Goal: Task Accomplishment & Management: Manage account settings

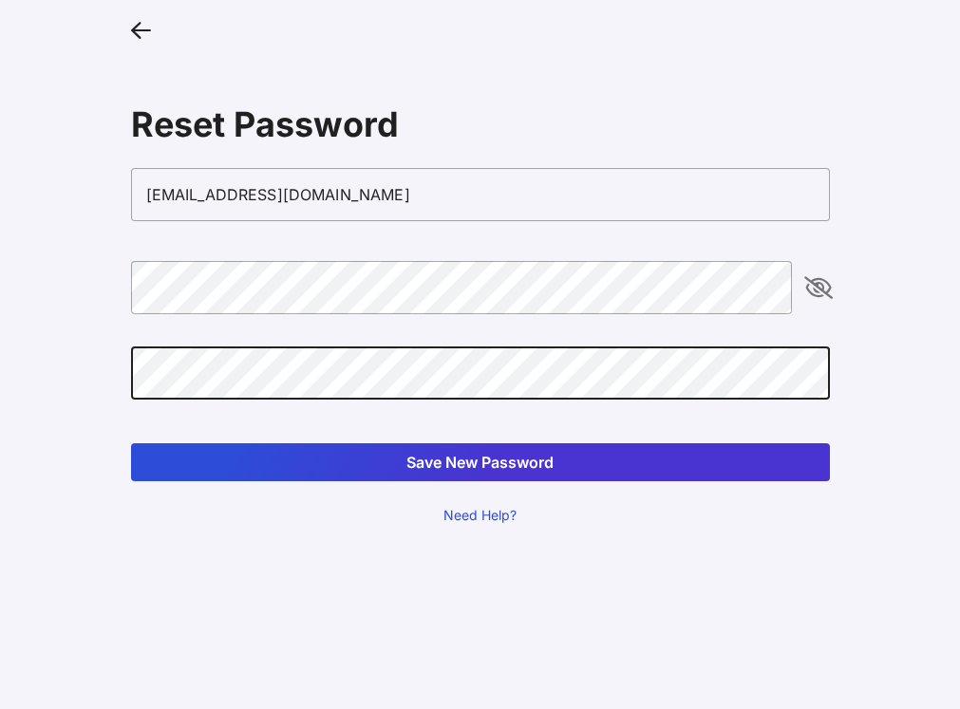
click at [478, 458] on button "Save New Password" at bounding box center [480, 462] width 699 height 38
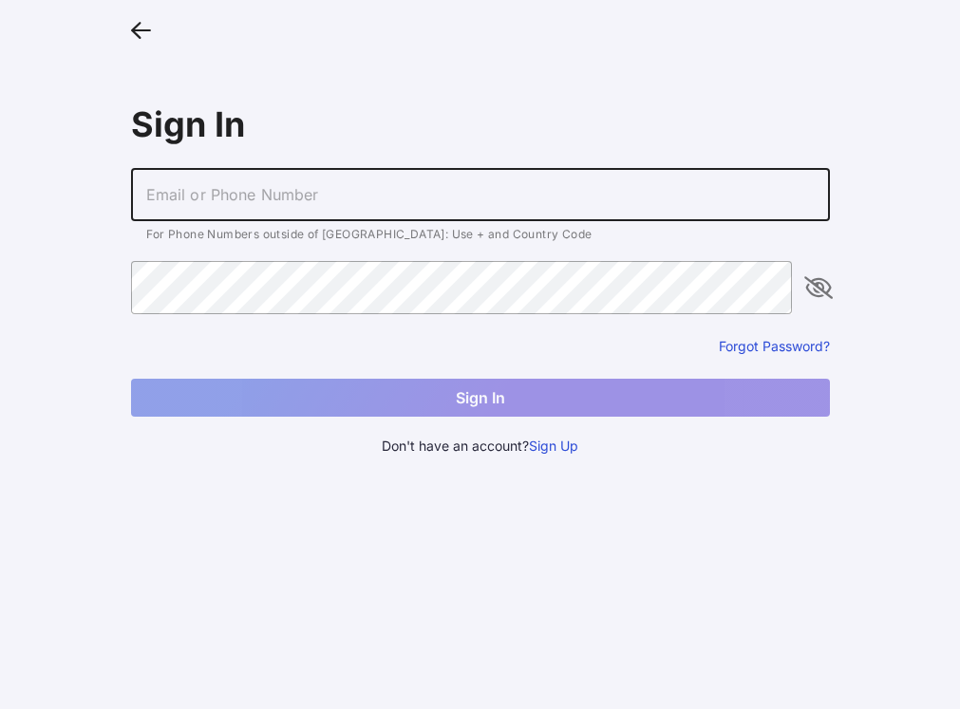
click at [184, 193] on input "text" at bounding box center [480, 194] width 699 height 53
type input "[EMAIL_ADDRESS][DOMAIN_NAME]"
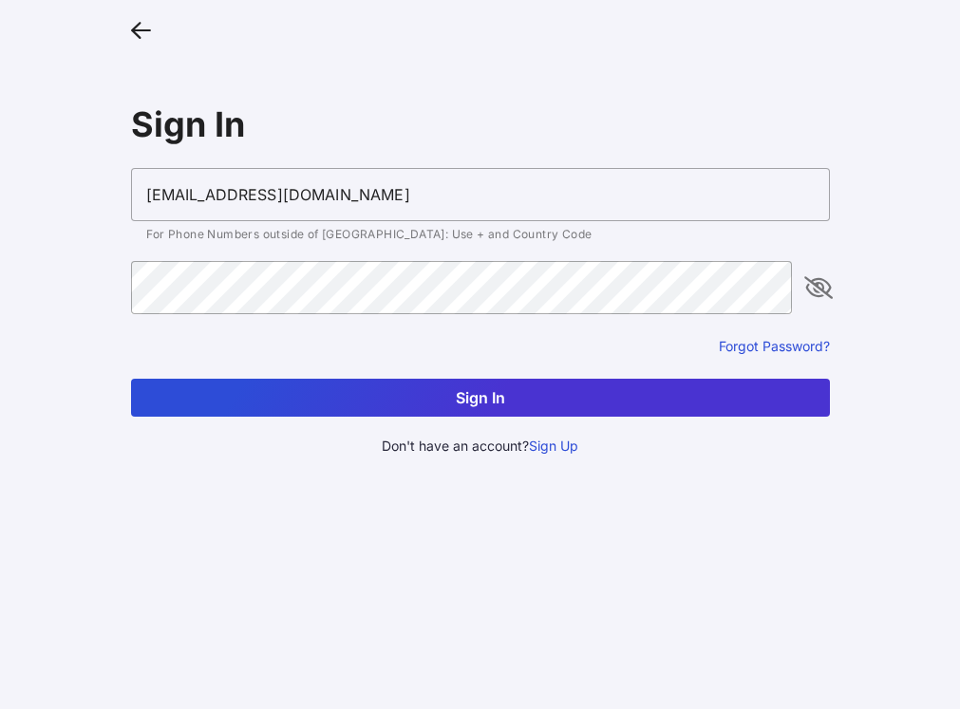
click at [429, 401] on button "Sign In" at bounding box center [480, 398] width 699 height 38
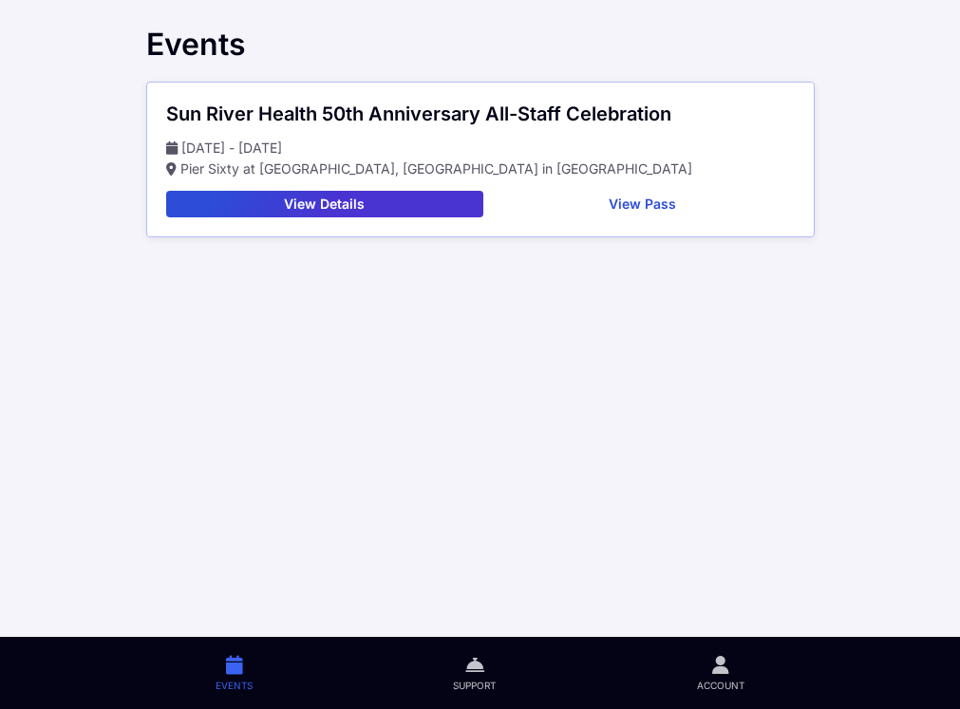
click at [384, 208] on button "View Details" at bounding box center [324, 204] width 317 height 27
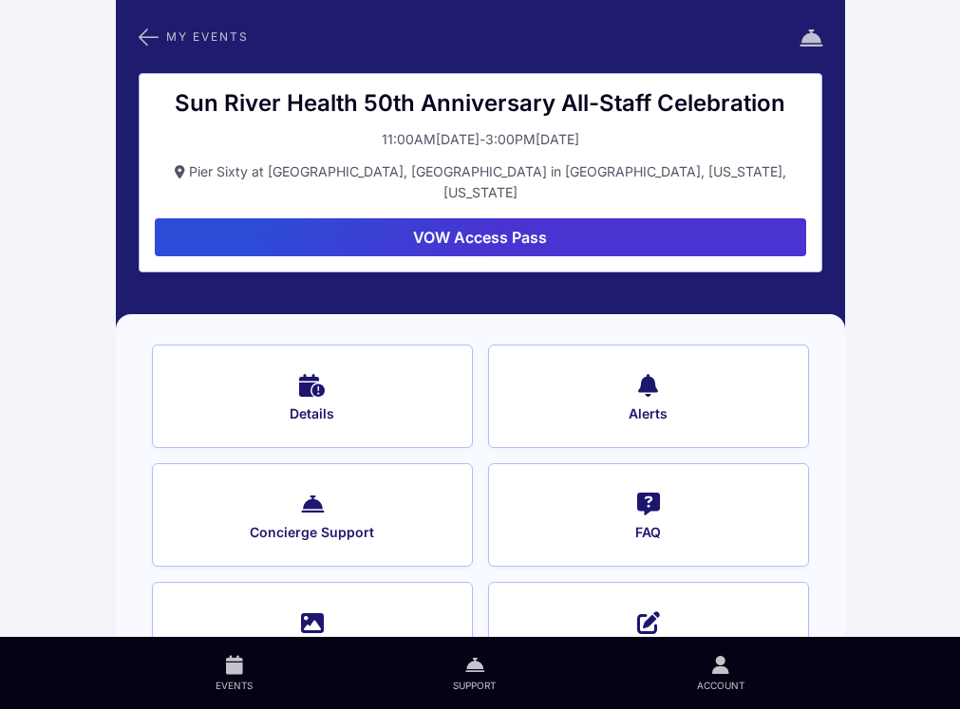
click at [724, 664] on icon at bounding box center [720, 665] width 17 height 22
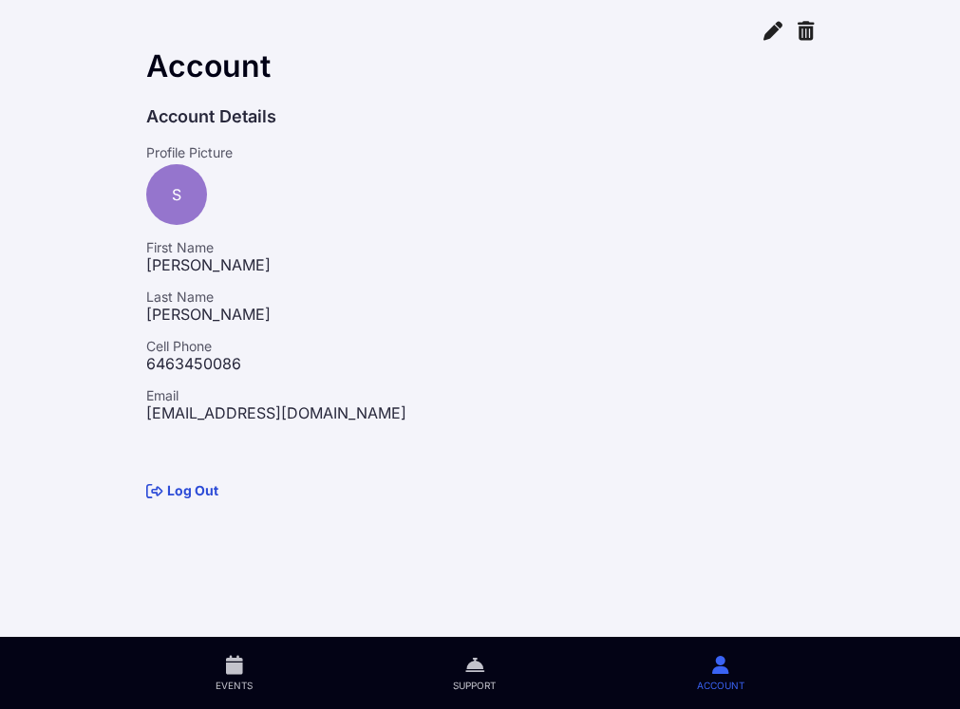
click at [179, 489] on link "Log Out" at bounding box center [182, 490] width 72 height 16
